Goal: Task Accomplishment & Management: Complete application form

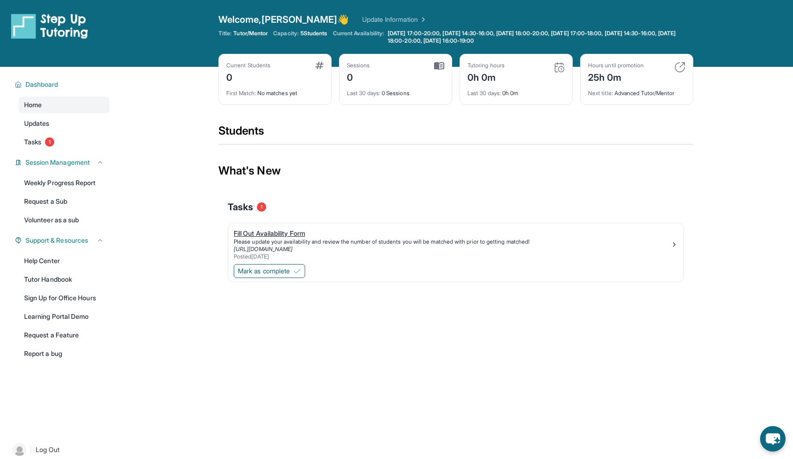
click at [464, 261] on link "Fill Out Availability Form Please update your availability and review the numbe…" at bounding box center [456, 242] width 456 height 39
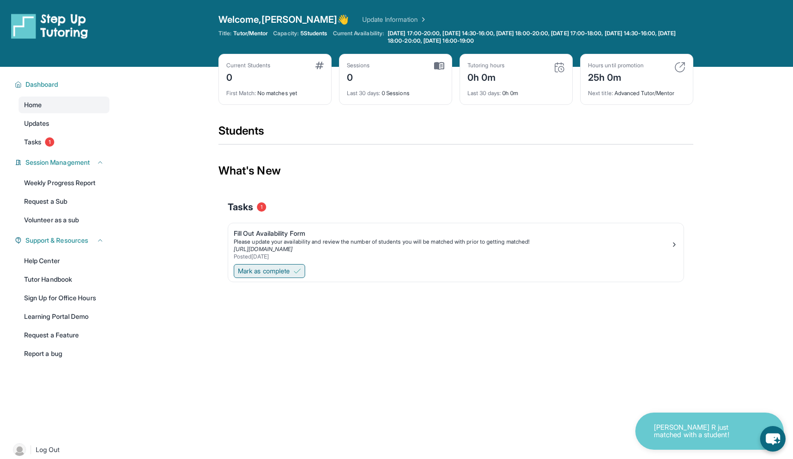
click at [287, 268] on span "Mark as complete" at bounding box center [264, 270] width 52 height 9
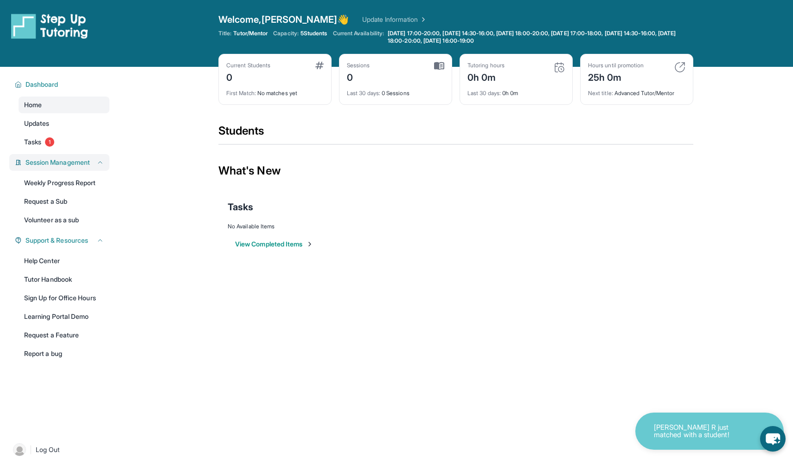
click at [34, 159] on span "Session Management" at bounding box center [58, 162] width 64 height 9
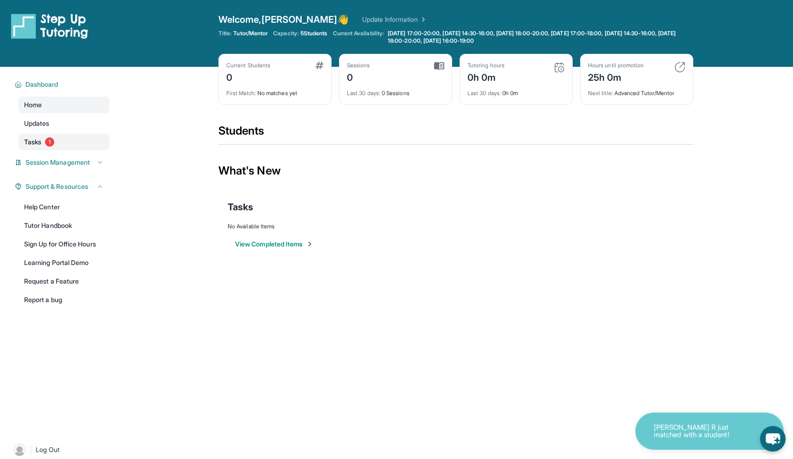
click at [52, 140] on span "1" at bounding box center [49, 141] width 9 height 9
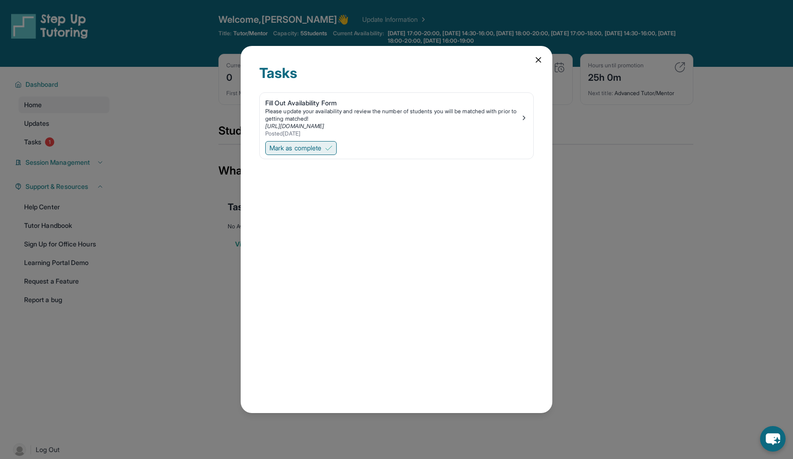
click at [316, 149] on span "Mark as complete" at bounding box center [296, 147] width 52 height 9
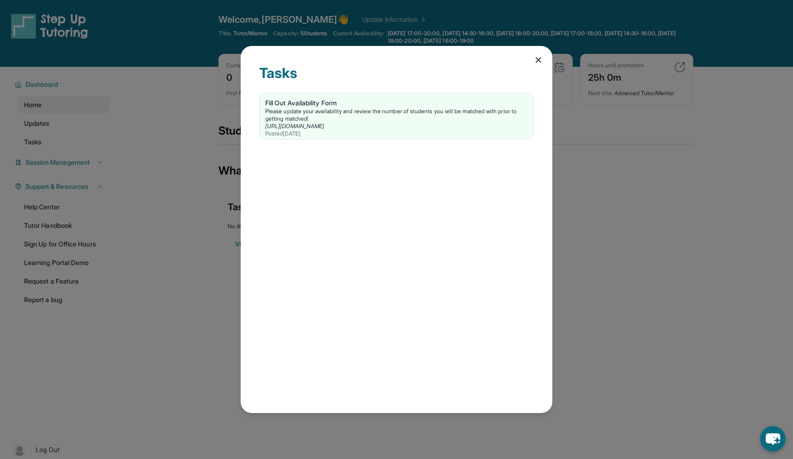
click at [534, 61] on icon at bounding box center [538, 59] width 9 height 9
